Goal: Information Seeking & Learning: Learn about a topic

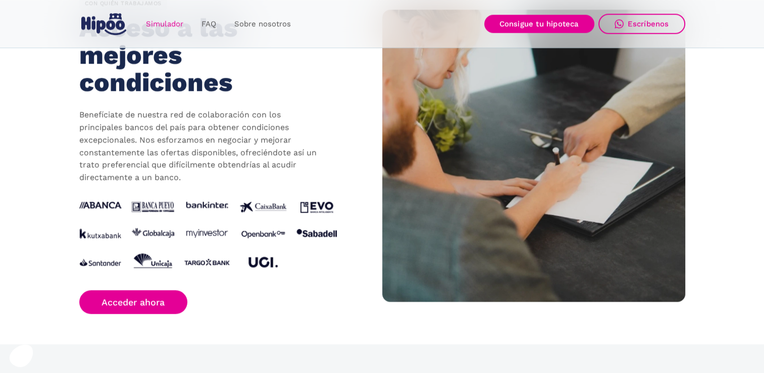
click at [184, 28] on link "Simulador" at bounding box center [165, 24] width 56 height 20
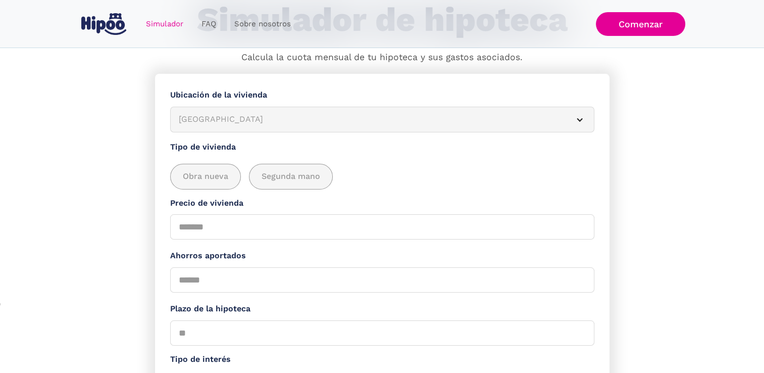
scroll to position [81, 0]
click at [207, 24] on link "FAQ" at bounding box center [208, 24] width 33 height 20
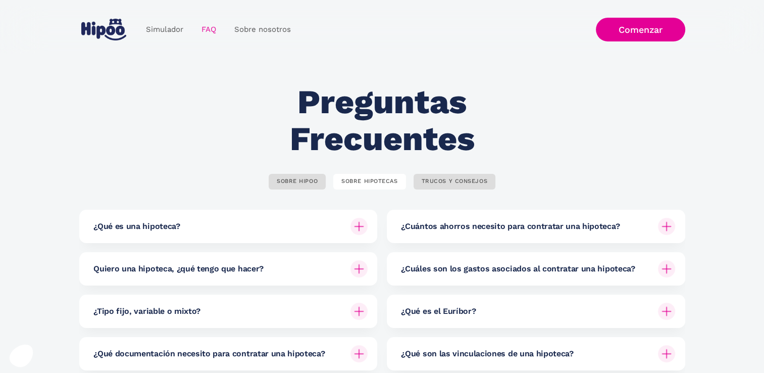
click at [643, 221] on div "¿Cuántos ahorros necesito para contratar una hipoteca?" at bounding box center [538, 226] width 274 height 33
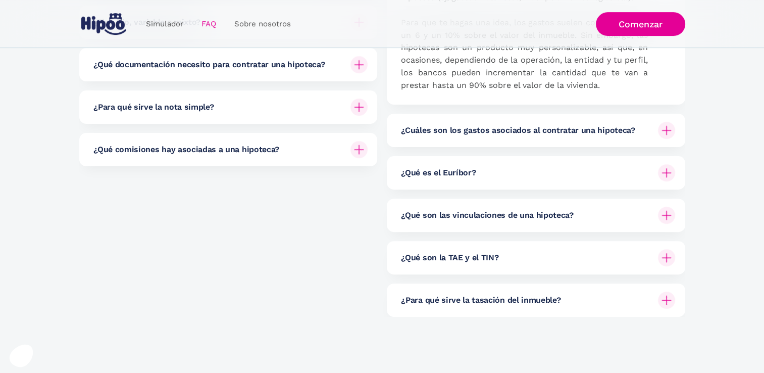
scroll to position [290, 0]
click at [638, 296] on div "¿Para qué sirve la tasación del inmueble?" at bounding box center [538, 299] width 274 height 33
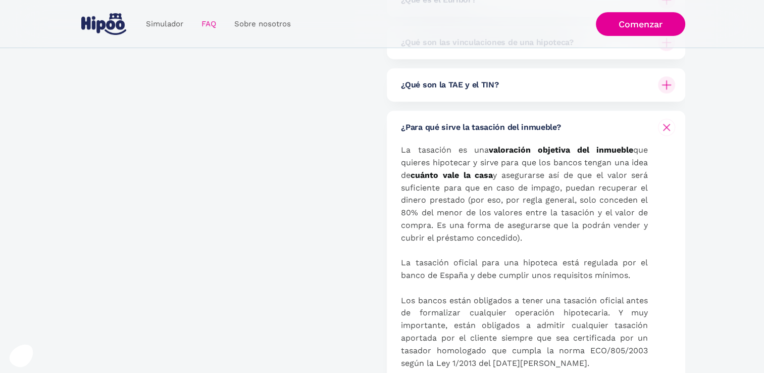
scroll to position [135, 0]
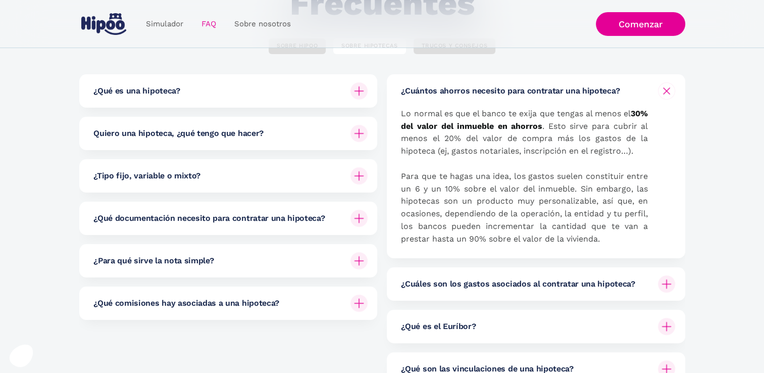
click at [307, 301] on div "¿Qué comisiones hay asociadas a una hipoteca?" at bounding box center [230, 302] width 274 height 33
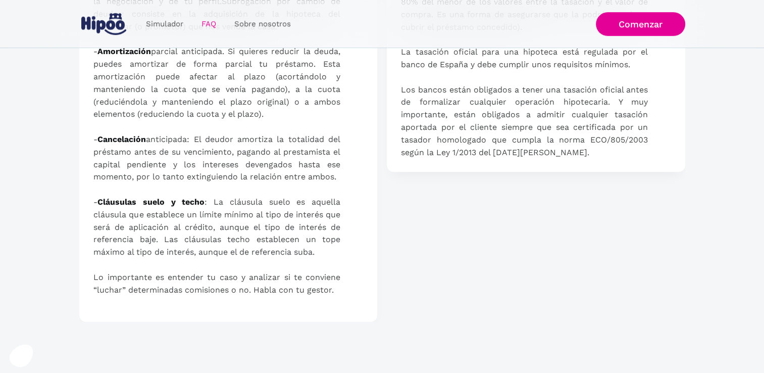
scroll to position [684, 0]
